Goal: Task Accomplishment & Management: Complete application form

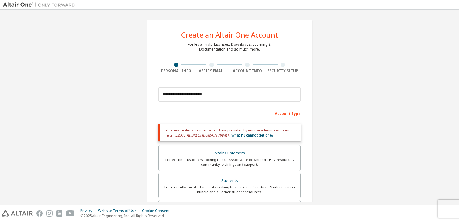
drag, startPoint x: 211, startPoint y: 97, endPoint x: 190, endPoint y: 94, distance: 21.2
click at [190, 94] on input "**********" at bounding box center [229, 94] width 142 height 14
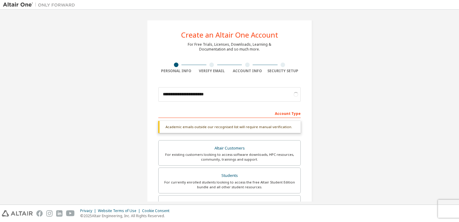
type input "**********"
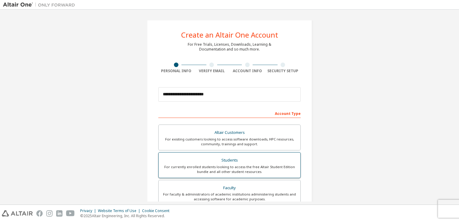
click at [221, 171] on div "For currently enrolled students looking to access the free Altair Student Editi…" at bounding box center [229, 169] width 135 height 10
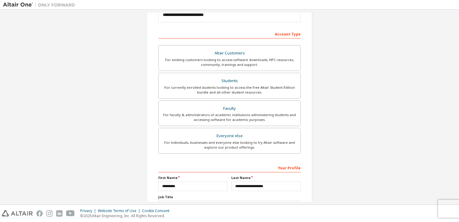
scroll to position [128, 0]
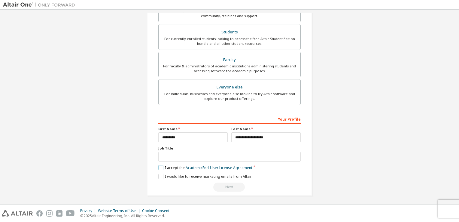
click at [160, 166] on label "I accept the Academic End-User License Agreement" at bounding box center [205, 167] width 94 height 5
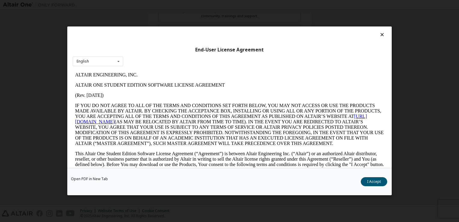
scroll to position [0, 0]
click at [379, 34] on icon at bounding box center [382, 34] width 6 height 5
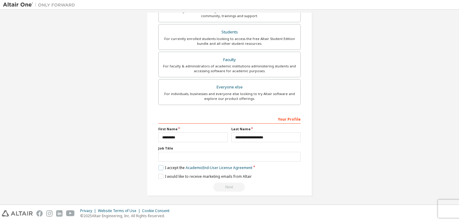
click at [160, 166] on label "I accept the Academic End-User License Agreement" at bounding box center [205, 167] width 94 height 5
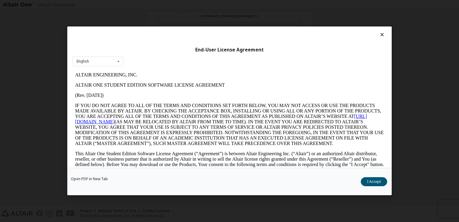
click at [379, 35] on icon at bounding box center [382, 34] width 6 height 5
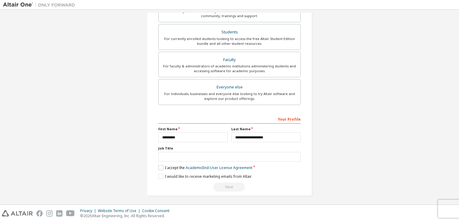
click at [163, 167] on label "I accept the Academic End-User License Agreement" at bounding box center [205, 167] width 94 height 5
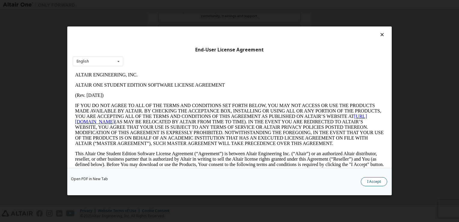
click at [365, 182] on button "I Accept" at bounding box center [374, 181] width 26 height 9
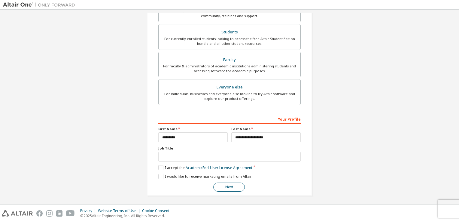
click at [228, 188] on button "Next" at bounding box center [229, 186] width 32 height 9
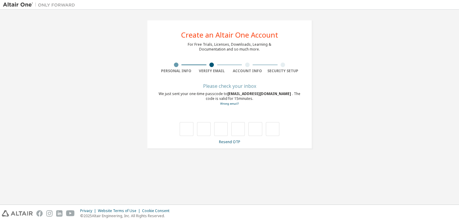
type input "*"
click at [255, 134] on input "text" at bounding box center [255, 129] width 14 height 14
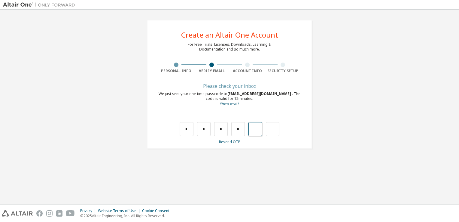
type input "*"
